Goal: Task Accomplishment & Management: Complete application form

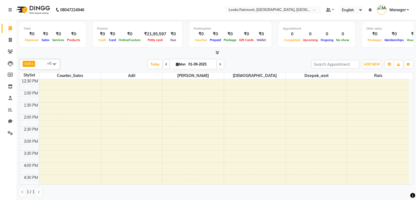
scroll to position [0, 0]
click at [373, 63] on span "ADD NEW" at bounding box center [372, 64] width 16 height 4
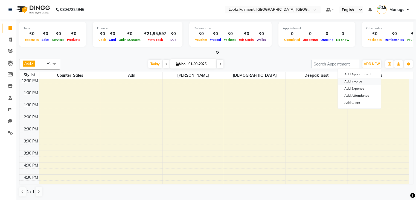
click at [353, 82] on link "Add Invoice" at bounding box center [359, 81] width 43 height 7
select select "8139"
select select "service"
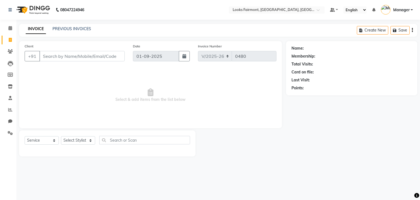
click at [95, 55] on input "Client" at bounding box center [81, 56] width 85 height 10
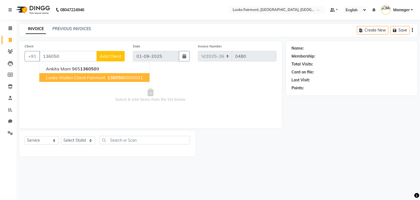
click at [75, 79] on span "Looks Walkin Client Fairmont" at bounding box center [75, 77] width 59 height 5
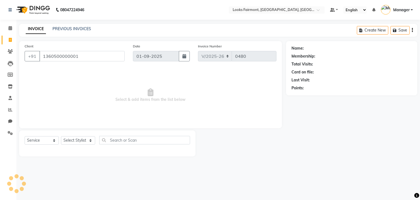
type input "1360500000001"
select select "1: Object"
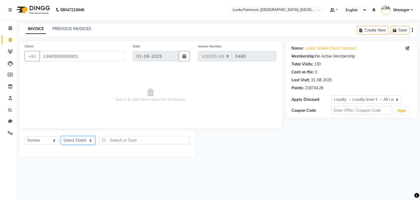
click at [83, 141] on select "Select Stylist [PERSON_NAME] Counter_Sales Deepak_asst Manager [PERSON_NAME] So…" at bounding box center [78, 140] width 34 height 8
select select "85721"
click at [61, 136] on select "Select Stylist [PERSON_NAME] Counter_Sales Deepak_asst Manager [PERSON_NAME] So…" at bounding box center [78, 140] width 34 height 8
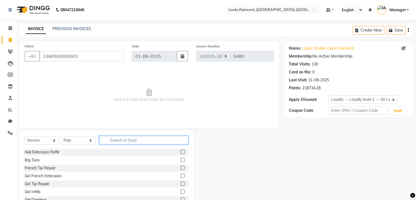
drag, startPoint x: 118, startPoint y: 140, endPoint x: 117, endPoint y: 138, distance: 2.8
click at [118, 140] on input "text" at bounding box center [143, 140] width 89 height 8
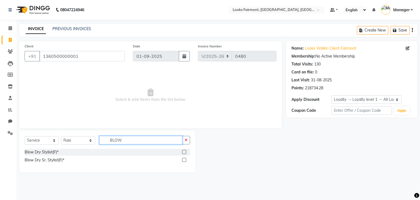
type input "BLOW"
drag, startPoint x: 183, startPoint y: 158, endPoint x: 166, endPoint y: 119, distance: 43.0
click at [183, 158] on label at bounding box center [184, 160] width 4 height 4
click at [183, 158] on input "checkbox" at bounding box center [184, 160] width 4 height 4
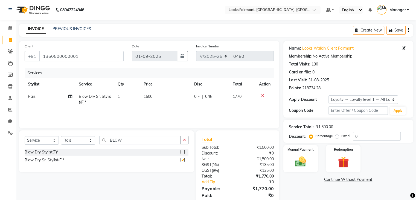
checkbox input "false"
click at [154, 96] on td "1500" at bounding box center [165, 99] width 51 height 18
select select "85721"
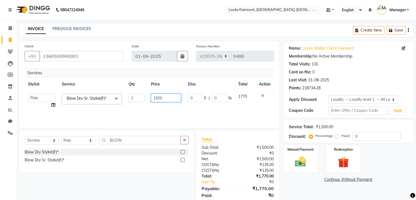
click at [166, 96] on input "1500" at bounding box center [166, 98] width 30 height 8
type input "1"
type input "2500"
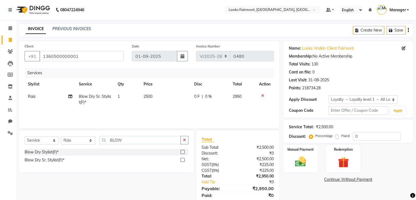
drag, startPoint x: 305, startPoint y: 185, endPoint x: 220, endPoint y: 150, distance: 92.5
click at [295, 184] on div "Name: Looks Walkin Client Fairmont Membership: No Active Membership Total Visit…" at bounding box center [350, 126] width 134 height 170
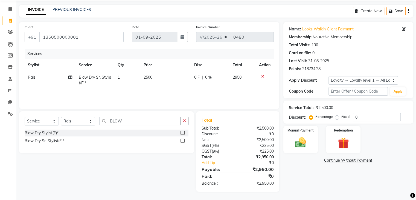
scroll to position [19, 0]
click at [297, 141] on img at bounding box center [300, 142] width 18 height 13
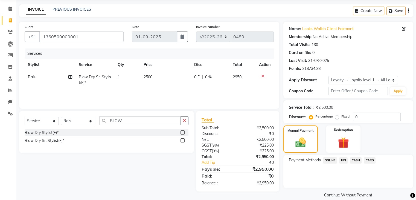
scroll to position [27, 0]
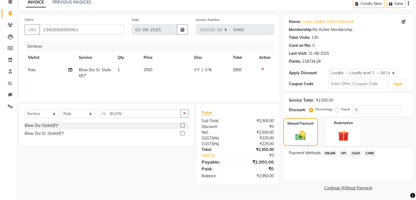
click at [356, 152] on span "CASH" at bounding box center [356, 153] width 12 height 6
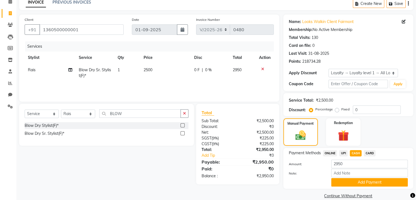
scroll to position [35, 0]
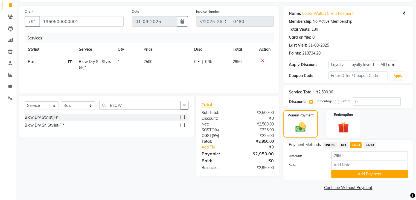
drag, startPoint x: 358, startPoint y: 175, endPoint x: 351, endPoint y: 163, distance: 13.0
click at [358, 174] on button "Add Payment" at bounding box center [369, 174] width 77 height 8
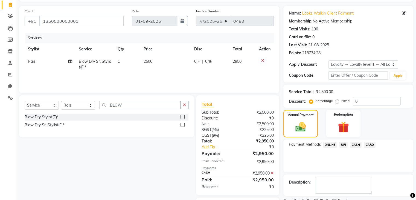
scroll to position [66, 0]
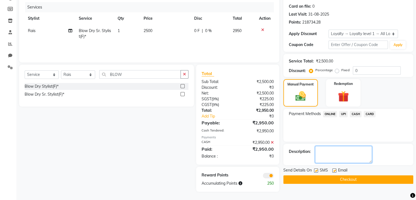
drag, startPoint x: 329, startPoint y: 158, endPoint x: 325, endPoint y: 151, distance: 8.8
click at [329, 158] on textarea at bounding box center [343, 154] width 57 height 17
type textarea "CASH"
click at [327, 175] on button "Checkout" at bounding box center [348, 179] width 130 height 8
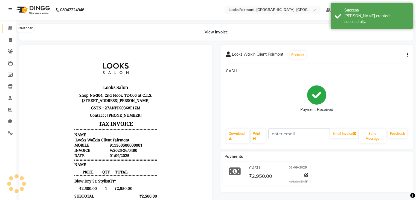
click at [8, 30] on span at bounding box center [10, 28] width 10 height 6
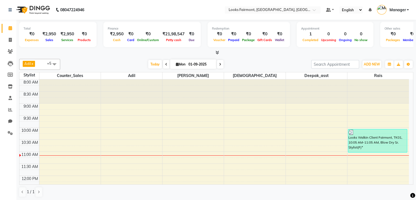
scroll to position [0, 0]
click at [376, 63] on span "ADD NEW" at bounding box center [372, 64] width 16 height 4
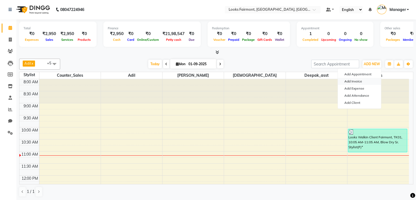
click at [353, 80] on link "Add Invoice" at bounding box center [359, 81] width 43 height 7
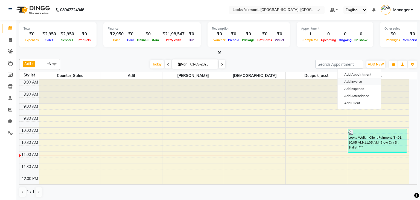
select select "8139"
select select "service"
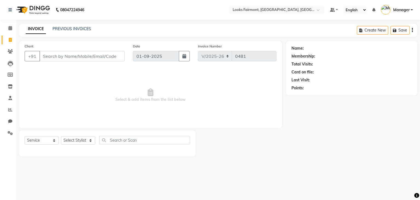
click at [57, 58] on input "Client" at bounding box center [81, 56] width 85 height 10
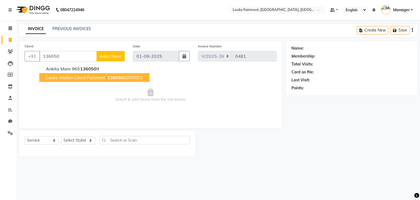
click at [67, 76] on span "Looks Walkin Client Fairmont" at bounding box center [75, 77] width 59 height 5
type input "1360500000001"
select select "1: Object"
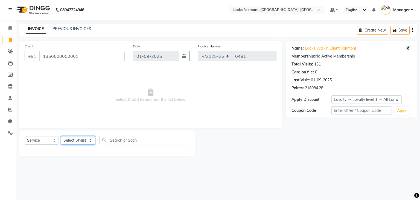
click at [84, 139] on select "Select Stylist [PERSON_NAME] Counter_Sales Deepak_asst Manager [PERSON_NAME] So…" at bounding box center [78, 140] width 34 height 8
select select "76346"
click at [61, 136] on select "Select Stylist [PERSON_NAME] Counter_Sales Deepak_asst Manager [PERSON_NAME] So…" at bounding box center [78, 140] width 34 height 8
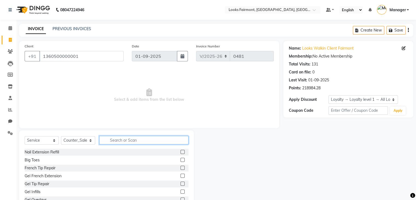
click at [134, 139] on input "text" at bounding box center [143, 140] width 89 height 8
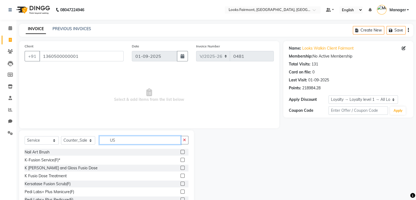
type input "U"
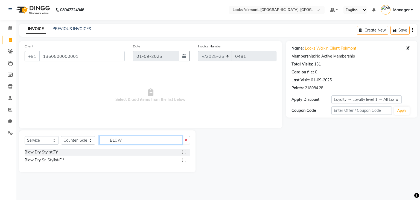
type input "BLOW"
click at [184, 160] on label at bounding box center [184, 160] width 4 height 4
click at [184, 160] on input "checkbox" at bounding box center [184, 160] width 4 height 4
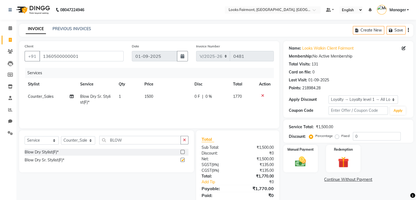
checkbox input "false"
click at [158, 94] on td "1500" at bounding box center [166, 99] width 50 height 18
select select "76346"
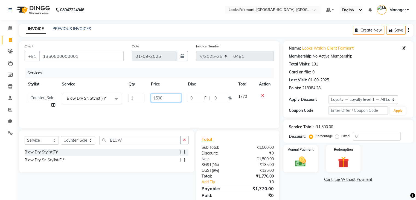
click at [163, 97] on input "1500" at bounding box center [166, 98] width 30 height 8
type input "1"
type input "2500"
drag, startPoint x: 305, startPoint y: 193, endPoint x: 230, endPoint y: 144, distance: 89.5
click at [301, 189] on div "Name: Looks Walkin Client Fairmont Membership: No Active Membership Total Visit…" at bounding box center [350, 126] width 134 height 170
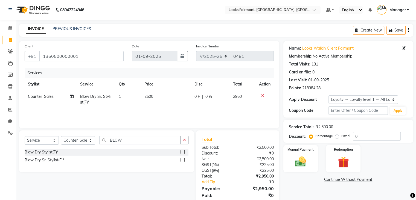
scroll to position [19, 0]
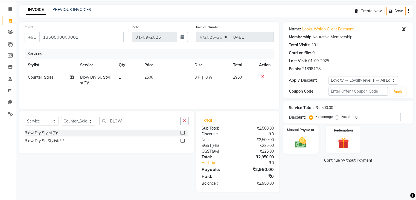
click at [295, 134] on div "Manual Payment" at bounding box center [301, 139] width 36 height 28
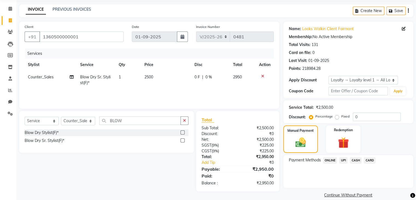
scroll to position [27, 0]
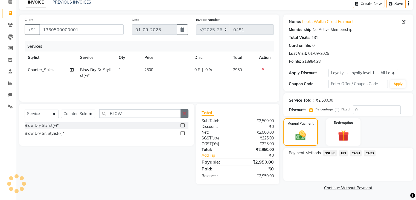
click at [183, 113] on icon "button" at bounding box center [184, 113] width 3 height 4
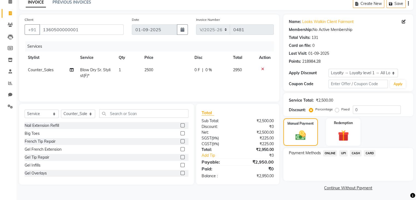
click at [261, 68] on icon at bounding box center [262, 69] width 3 height 4
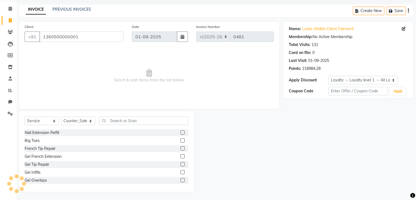
scroll to position [20, 0]
click at [117, 121] on input "text" at bounding box center [143, 120] width 89 height 8
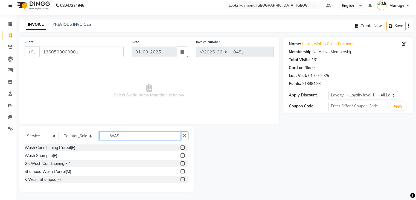
scroll to position [5, 0]
type input "WASH"
drag, startPoint x: 182, startPoint y: 147, endPoint x: 178, endPoint y: 138, distance: 9.9
click at [182, 148] on label at bounding box center [183, 147] width 4 height 4
click at [182, 148] on input "checkbox" at bounding box center [183, 148] width 4 height 4
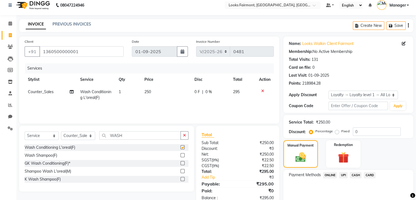
checkbox input "false"
click at [172, 89] on td "250" at bounding box center [166, 95] width 50 height 18
select select "76346"
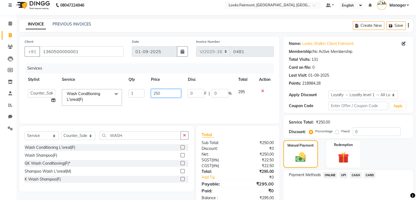
click at [173, 90] on input "250" at bounding box center [166, 93] width 30 height 8
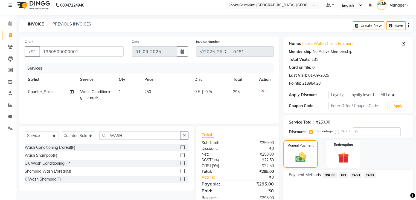
click at [182, 177] on label at bounding box center [183, 179] width 4 height 4
click at [182, 177] on input "checkbox" at bounding box center [183, 179] width 4 height 4
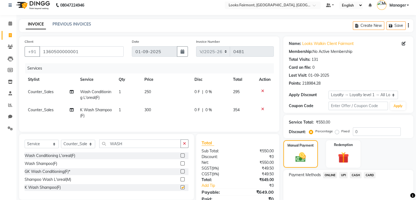
checkbox input "false"
click at [263, 90] on icon at bounding box center [262, 91] width 3 height 4
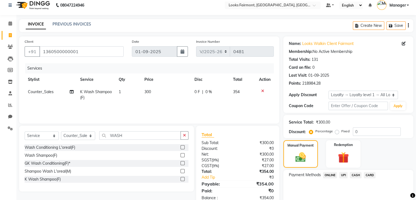
click at [161, 92] on td "300" at bounding box center [166, 95] width 50 height 18
select select "76346"
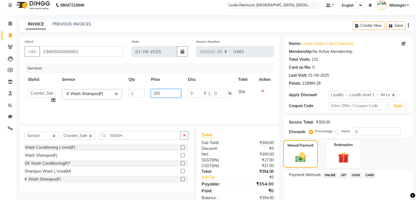
click at [166, 91] on input "300" at bounding box center [166, 93] width 30 height 8
type input "3"
type input "1500"
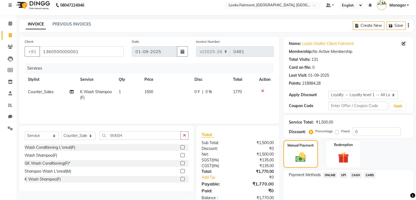
drag, startPoint x: 305, startPoint y: 190, endPoint x: 277, endPoint y: 160, distance: 41.0
click at [304, 190] on div "Payment Methods ONLINE UPI CASH CARD" at bounding box center [348, 186] width 130 height 33
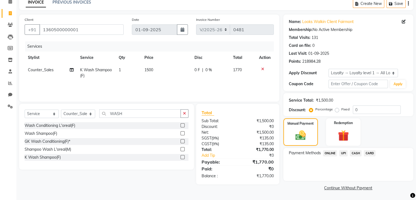
click at [354, 152] on span "CASH" at bounding box center [356, 153] width 12 height 6
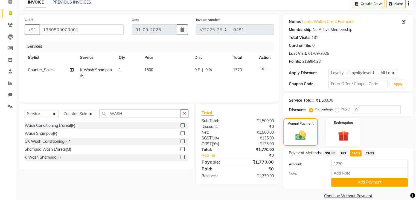
scroll to position [35, 0]
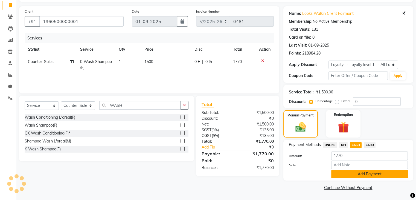
click at [349, 171] on button "Add Payment" at bounding box center [369, 174] width 77 height 8
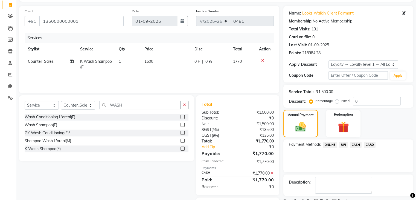
scroll to position [66, 0]
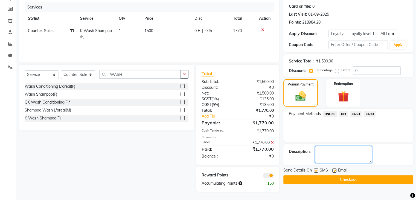
click at [331, 158] on textarea at bounding box center [343, 154] width 57 height 17
type textarea "CARD"
click at [360, 179] on button "Checkout" at bounding box center [348, 179] width 130 height 8
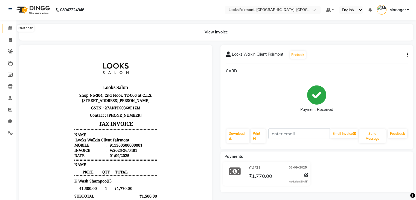
drag, startPoint x: 10, startPoint y: 26, endPoint x: 16, endPoint y: 32, distance: 9.1
click at [10, 26] on icon at bounding box center [10, 28] width 4 height 4
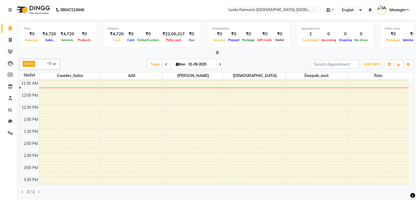
scroll to position [109, 0]
click at [51, 37] on div "Sales" at bounding box center [49, 40] width 18 height 6
click at [118, 60] on div "[DATE] [DATE]" at bounding box center [186, 64] width 246 height 8
click at [76, 48] on div "Total ₹0 Expenses ₹4,720 Sales ₹4,720 Services ₹0 Products Finance ₹4,720 Cash …" at bounding box center [216, 35] width 394 height 27
click at [121, 60] on div "[DATE] [DATE]" at bounding box center [186, 64] width 246 height 8
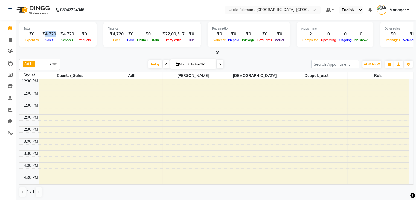
drag, startPoint x: 44, startPoint y: 34, endPoint x: 81, endPoint y: 42, distance: 37.5
click at [57, 35] on div "₹0 Expenses ₹4,720 Sales ₹4,720 Services ₹0 Products" at bounding box center [58, 37] width 69 height 12
click at [88, 57] on div "[PERSON_NAME] x Counter_Sales x Deepak_asst x [PERSON_NAME] x Rais x +5 Select …" at bounding box center [216, 128] width 394 height 143
drag, startPoint x: 63, startPoint y: 33, endPoint x: 70, endPoint y: 34, distance: 7.2
click at [70, 34] on div "₹4,720" at bounding box center [67, 34] width 18 height 6
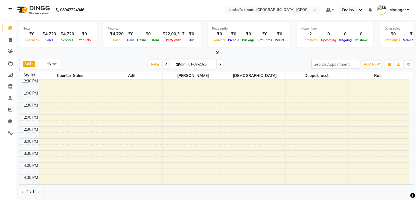
drag, startPoint x: 106, startPoint y: 53, endPoint x: 100, endPoint y: 51, distance: 7.4
click at [105, 53] on div at bounding box center [216, 53] width 394 height 6
drag, startPoint x: 43, startPoint y: 34, endPoint x: 56, endPoint y: 34, distance: 12.6
click at [56, 34] on div "₹4,720" at bounding box center [49, 34] width 18 height 6
drag, startPoint x: 92, startPoint y: 59, endPoint x: 88, endPoint y: 57, distance: 4.5
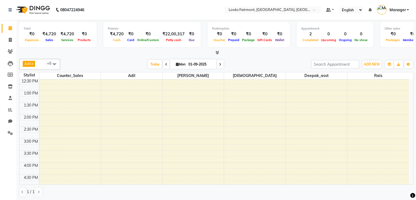
click at [92, 59] on div "[PERSON_NAME] x Counter_Sales x Deepak_asst x [PERSON_NAME] x Rais x +5 Select …" at bounding box center [216, 64] width 394 height 11
drag, startPoint x: 44, startPoint y: 33, endPoint x: 57, endPoint y: 34, distance: 13.1
click at [57, 34] on div "₹4,720" at bounding box center [49, 34] width 18 height 6
click at [78, 55] on div at bounding box center [216, 53] width 394 height 6
drag, startPoint x: 62, startPoint y: 33, endPoint x: 73, endPoint y: 34, distance: 11.0
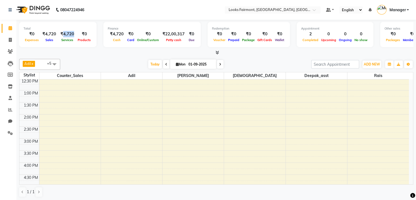
click at [73, 34] on div "₹4,720" at bounding box center [67, 34] width 18 height 6
click at [85, 56] on div "Total ₹0 Expenses ₹4,720 Sales ₹4,720 Services ₹0 Products Finance ₹4,720 Cash …" at bounding box center [216, 110] width 400 height 181
click at [120, 57] on div "[PERSON_NAME] x Counter_Sales x Deepak_asst x [PERSON_NAME] x Rais x +5 Select …" at bounding box center [216, 128] width 394 height 143
click at [209, 64] on input "01-09-2025" at bounding box center [200, 64] width 27 height 8
select select "9"
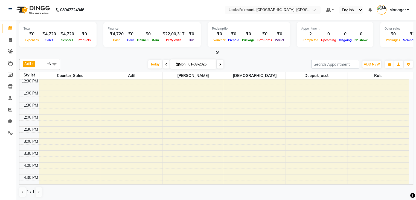
select select "2025"
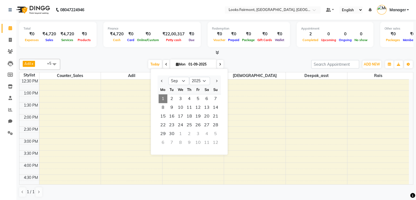
click at [262, 114] on div "8:00 AM 8:30 AM 9:00 AM 9:30 AM 10:00 AM 10:30 AM 11:00 AM 11:30 AM 12:00 PM 12…" at bounding box center [214, 126] width 390 height 313
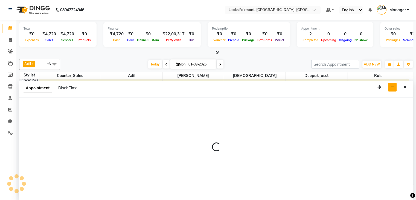
scroll to position [0, 0]
click at [404, 88] on icon "Close" at bounding box center [405, 87] width 3 height 4
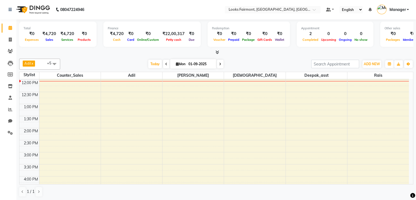
scroll to position [123, 0]
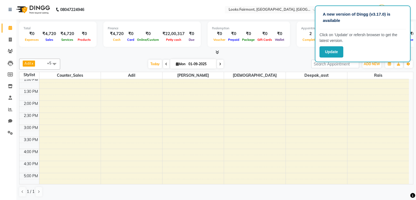
click at [197, 9] on nav "08047224946 Select Location × Looks Fairmont, [GEOGRAPHIC_DATA], [GEOGRAPHIC_DA…" at bounding box center [208, 10] width 416 height 20
